Goal: Information Seeking & Learning: Learn about a topic

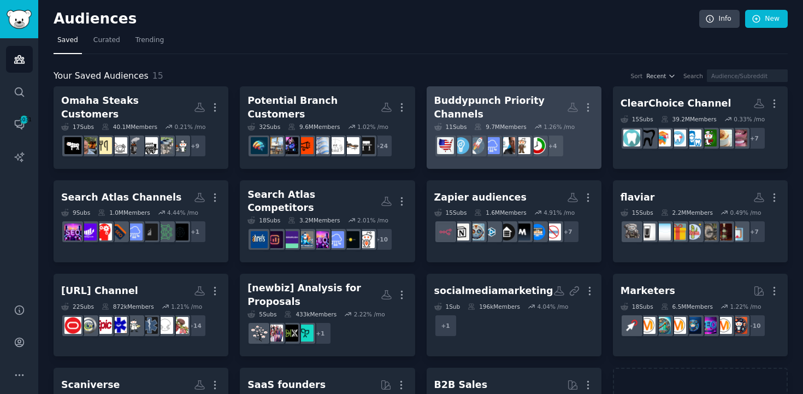
click at [538, 101] on div "Buddypunch Priority Channels" at bounding box center [500, 107] width 133 height 27
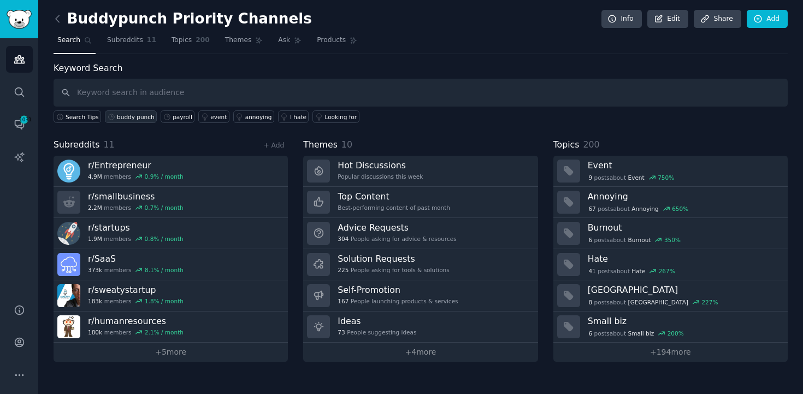
click at [126, 116] on div "buddy punch" at bounding box center [136, 117] width 38 height 8
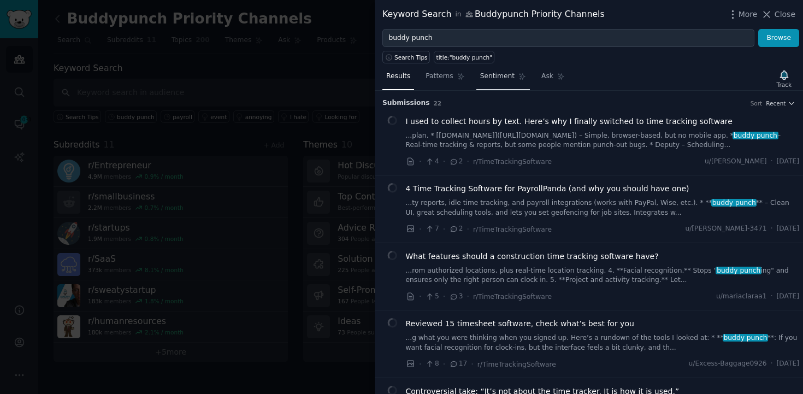
click at [510, 79] on span "Sentiment" at bounding box center [497, 77] width 34 height 10
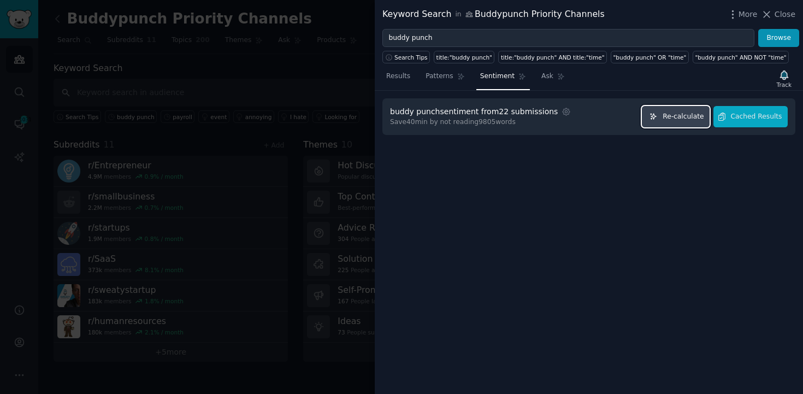
click at [696, 118] on span "Re-calculate" at bounding box center [683, 117] width 41 height 10
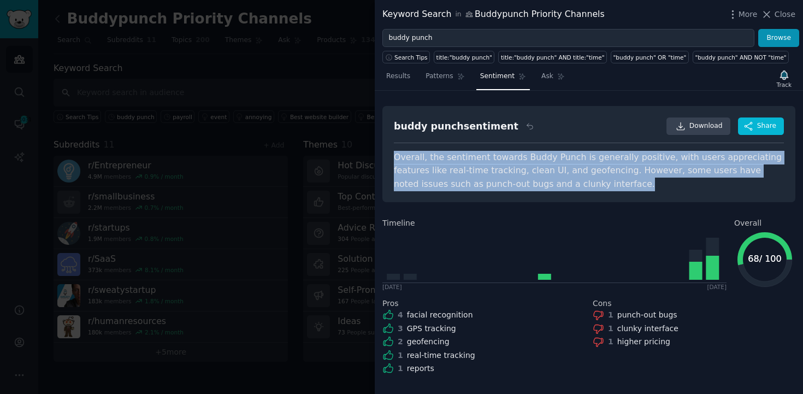
drag, startPoint x: 394, startPoint y: 155, endPoint x: 557, endPoint y: 185, distance: 166.1
click at [557, 185] on div "Overall, the sentiment towards Buddy Punch is generally positive, with users ap…" at bounding box center [589, 171] width 390 height 40
copy div "Overall, the sentiment towards Buddy Punch is generally positive, with users ap…"
